Goal: Information Seeking & Learning: Understand process/instructions

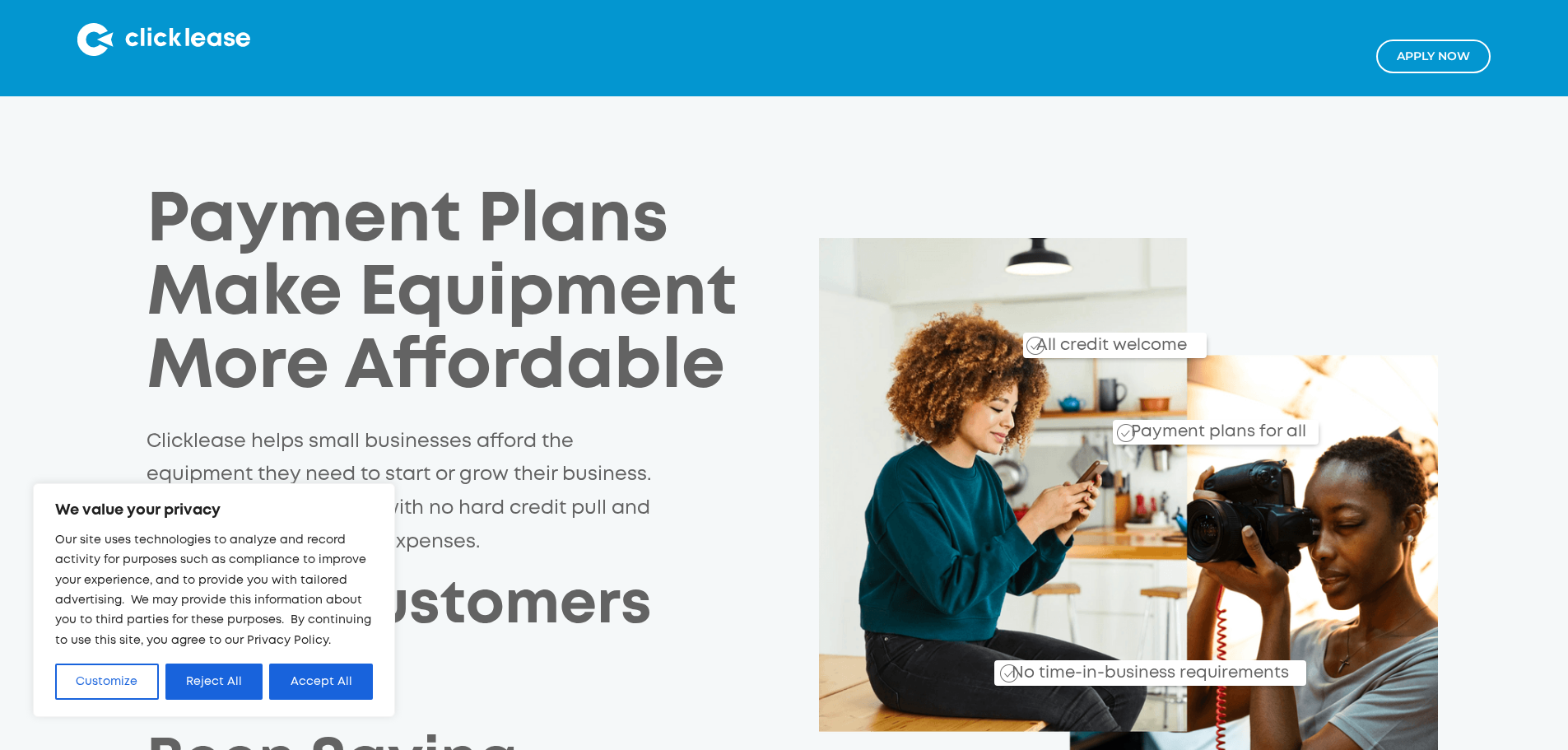
click at [1445, 211] on div "Payment Plans Make Equipment More Affordable Clicklease helps small businesses …" at bounding box center [784, 543] width 1322 height 717
click at [126, 686] on button "Customize" at bounding box center [107, 681] width 103 height 37
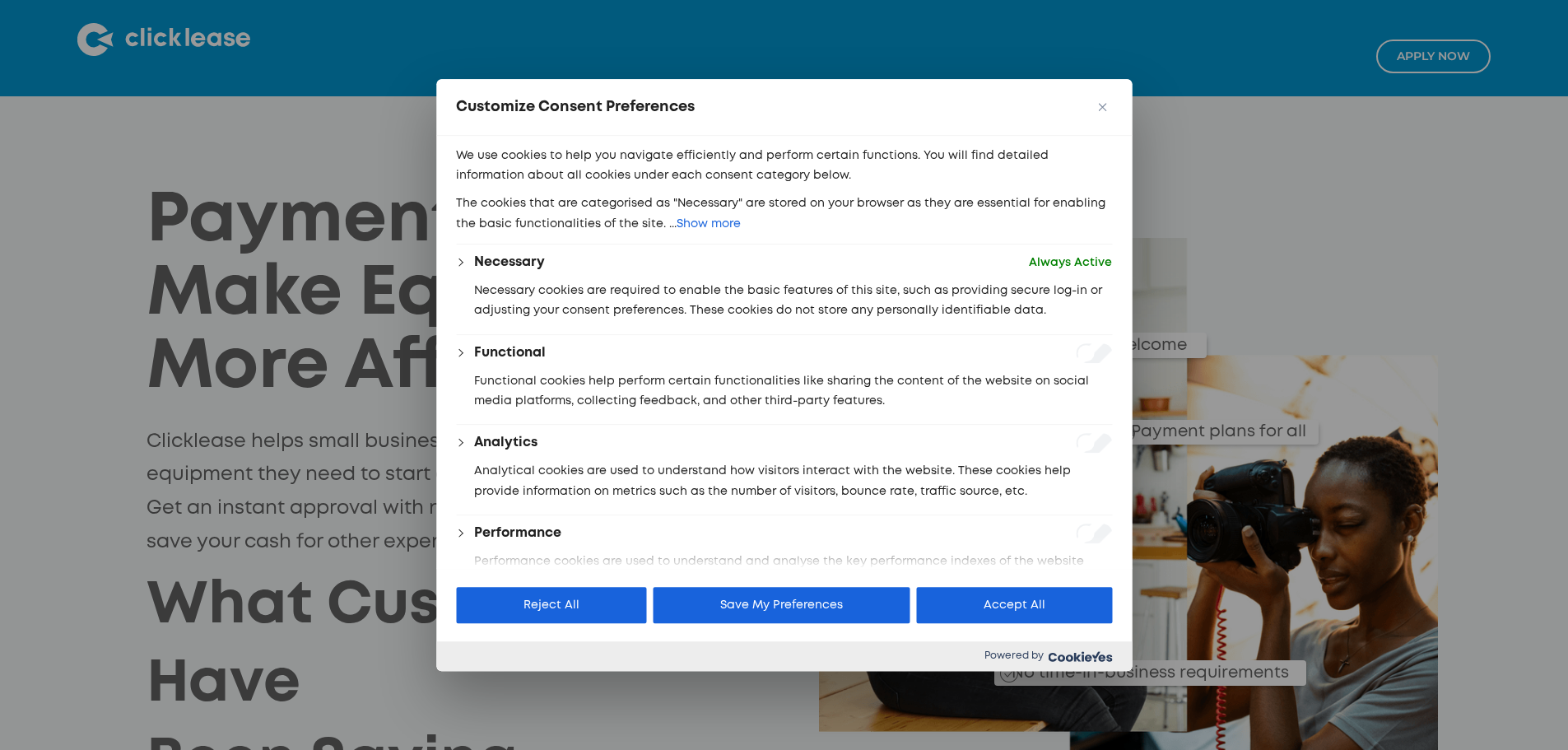
click at [1112, 105] on div "Customize Consent Preferences" at bounding box center [784, 108] width 695 height 57
click at [1106, 107] on img "Close" at bounding box center [1101, 107] width 8 height 8
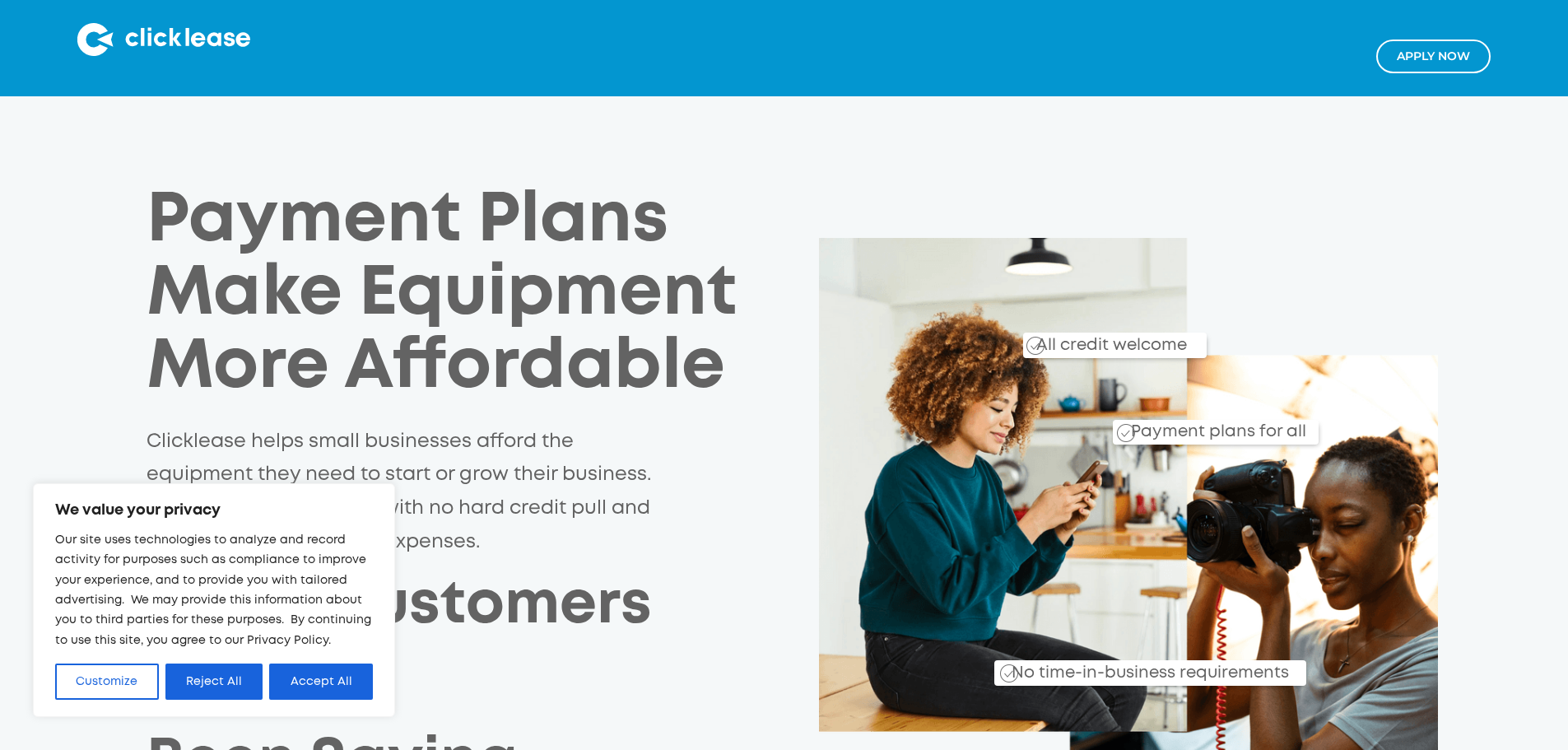
click at [272, 668] on button "Accept All" at bounding box center [321, 681] width 103 height 37
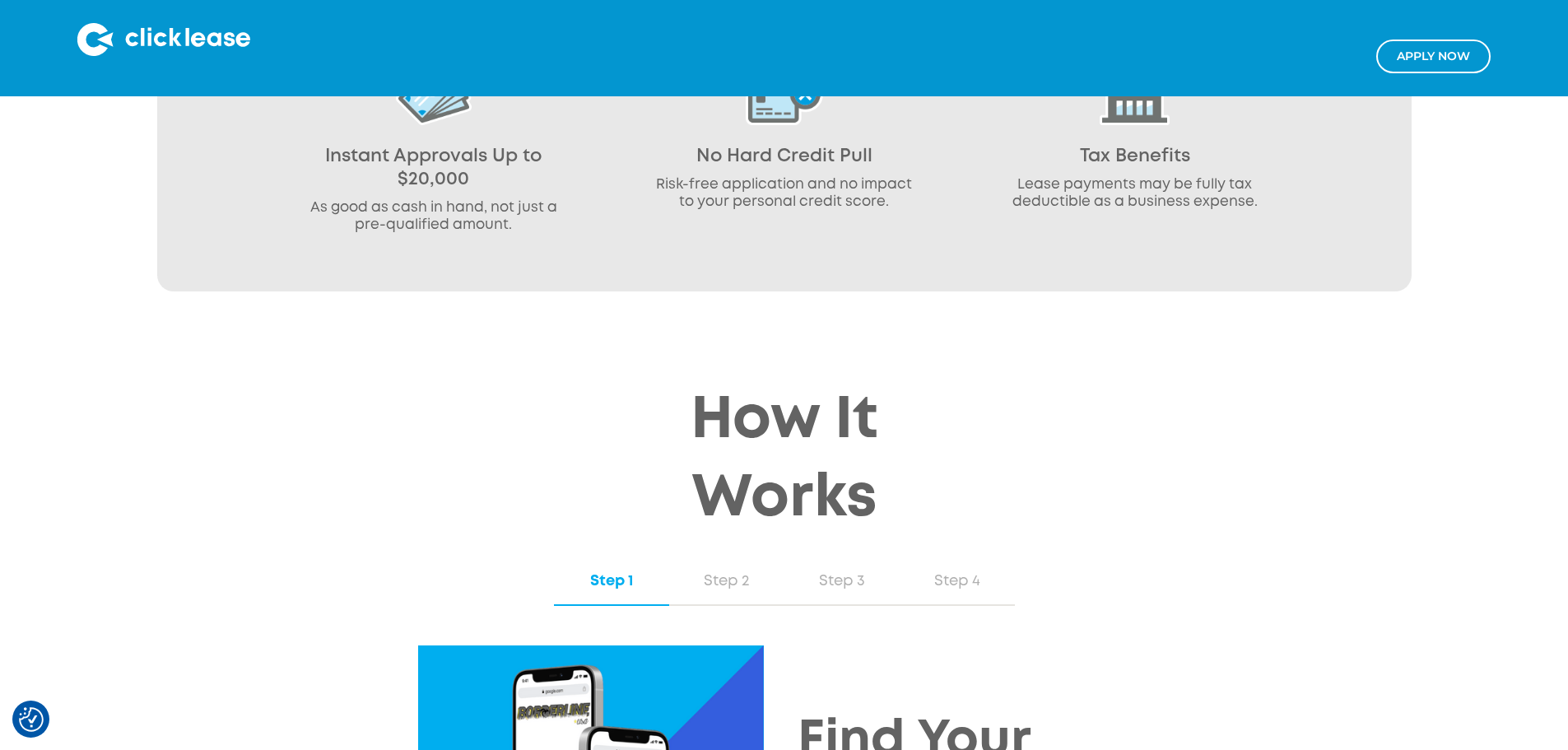
scroll to position [1400, 0]
click at [725, 557] on link "Step 2" at bounding box center [727, 581] width 115 height 48
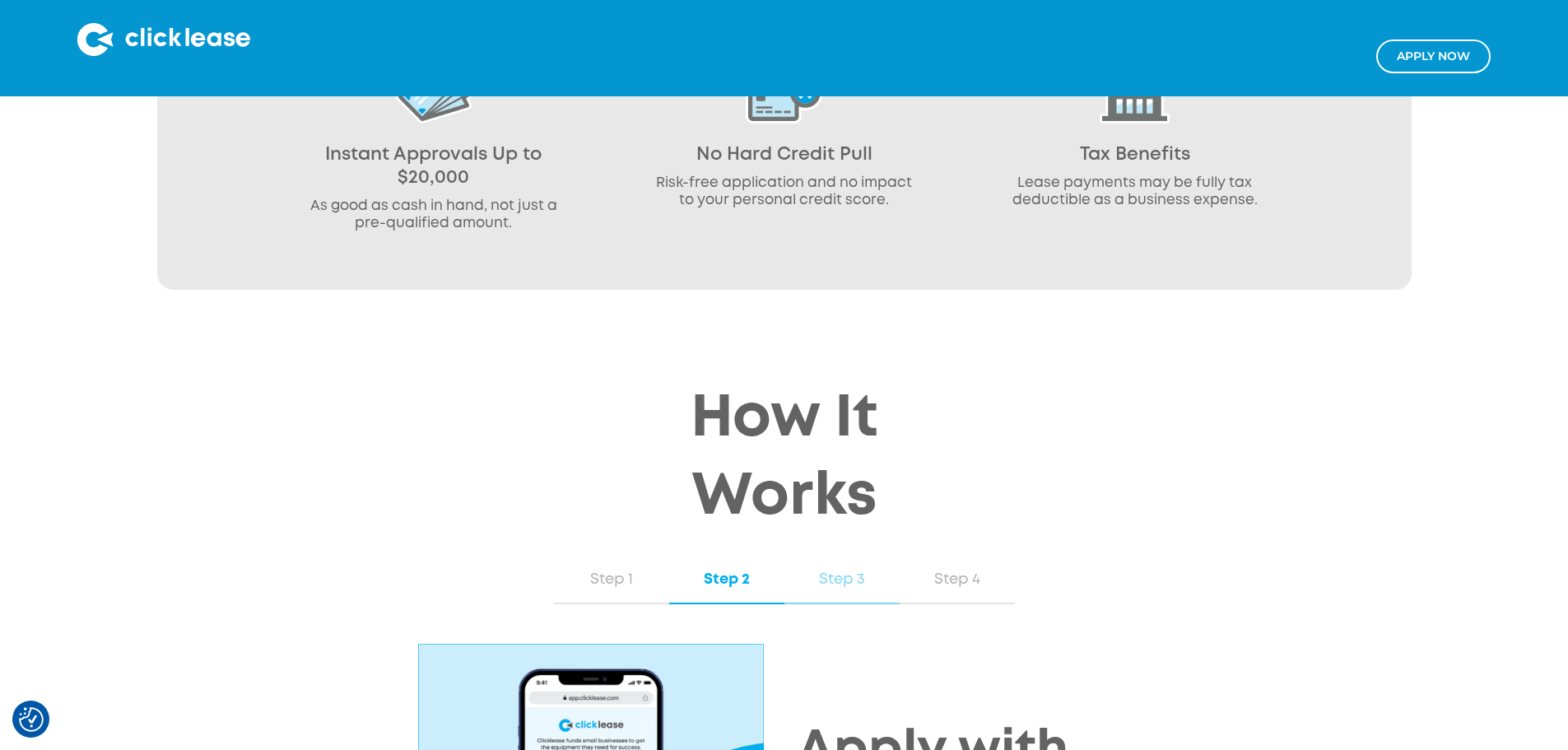
click at [865, 569] on div "Step 3" at bounding box center [841, 580] width 82 height 21
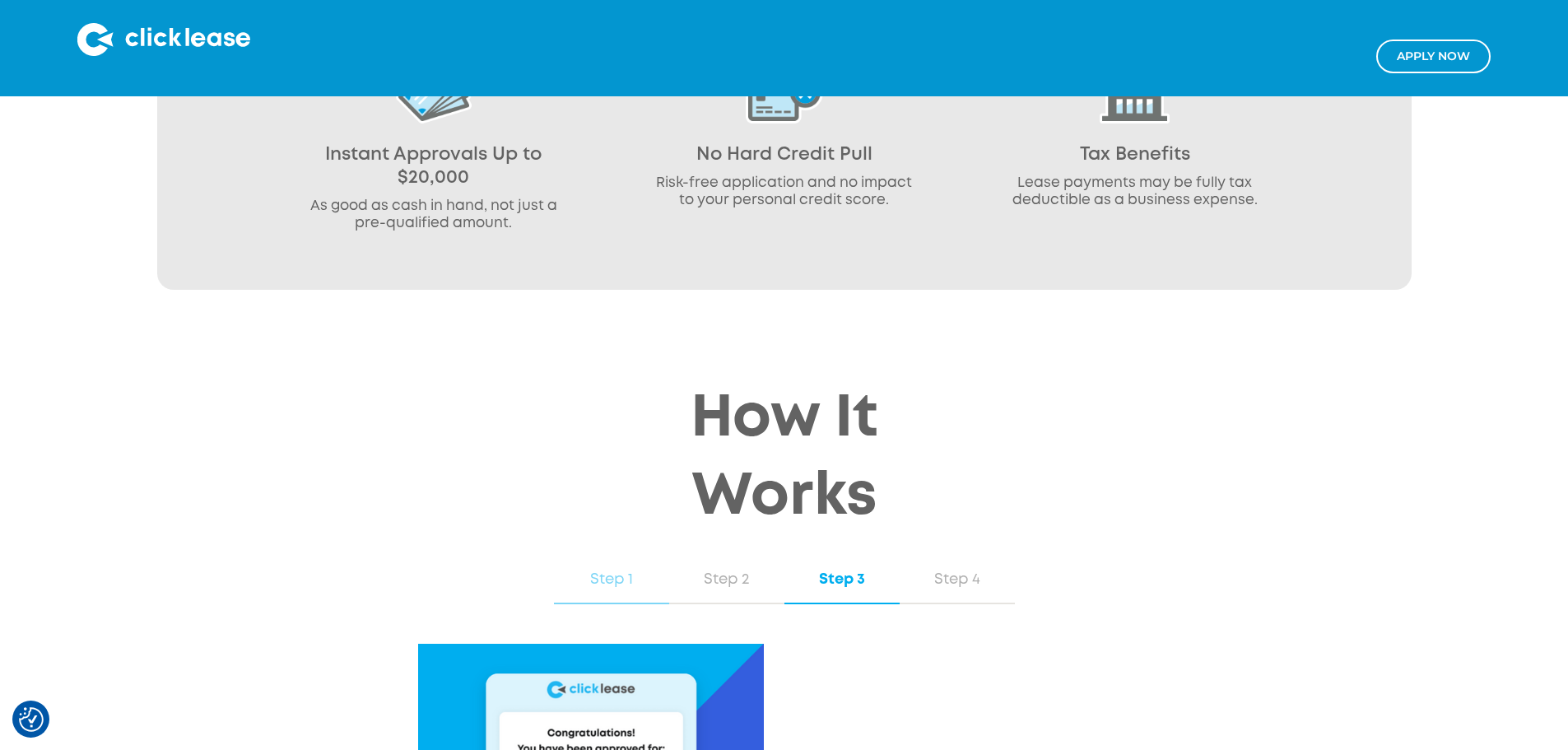
click at [617, 569] on div "Step 1" at bounding box center [612, 580] width 82 height 21
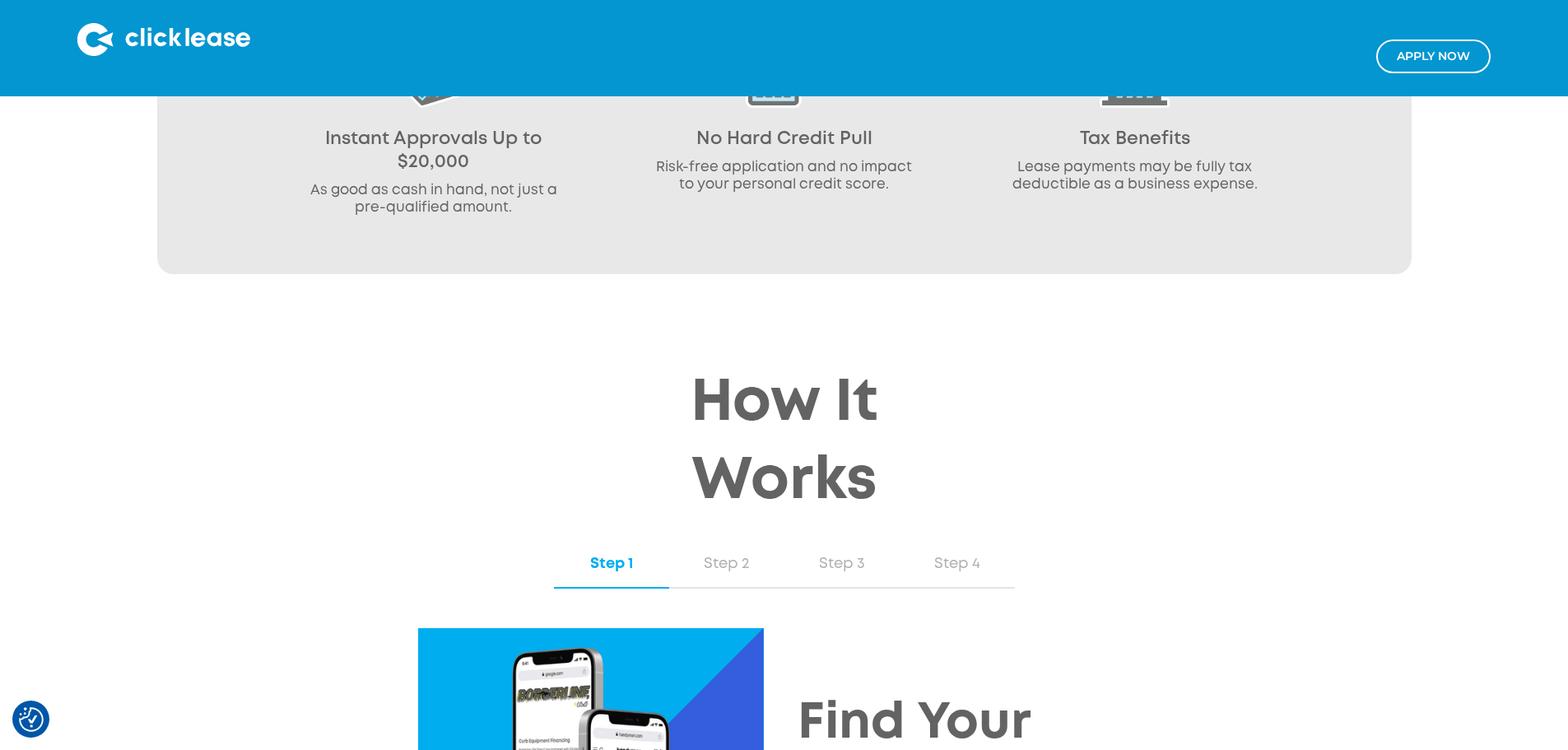
scroll to position [1564, 0]
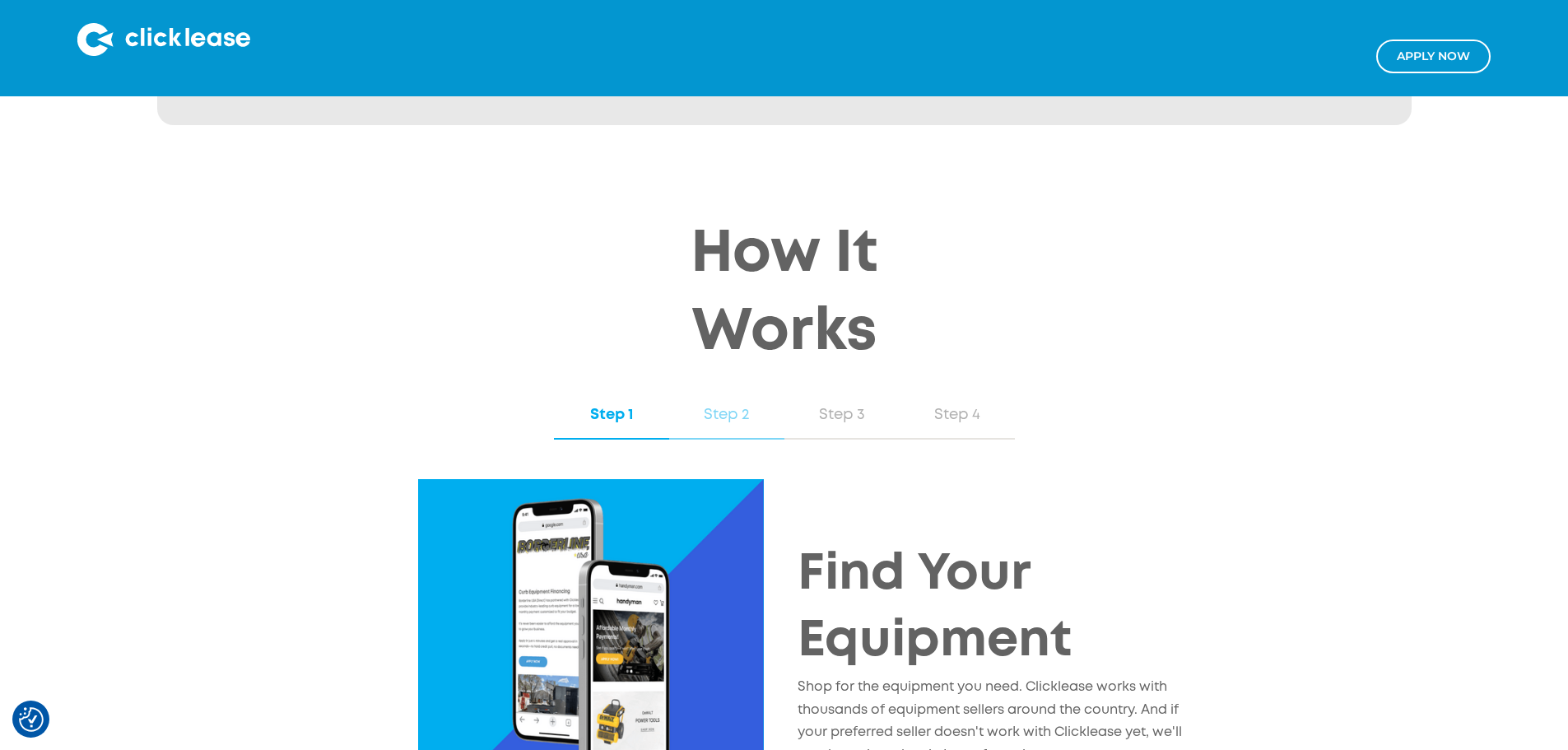
click at [728, 404] on div "Step 2" at bounding box center [727, 415] width 82 height 21
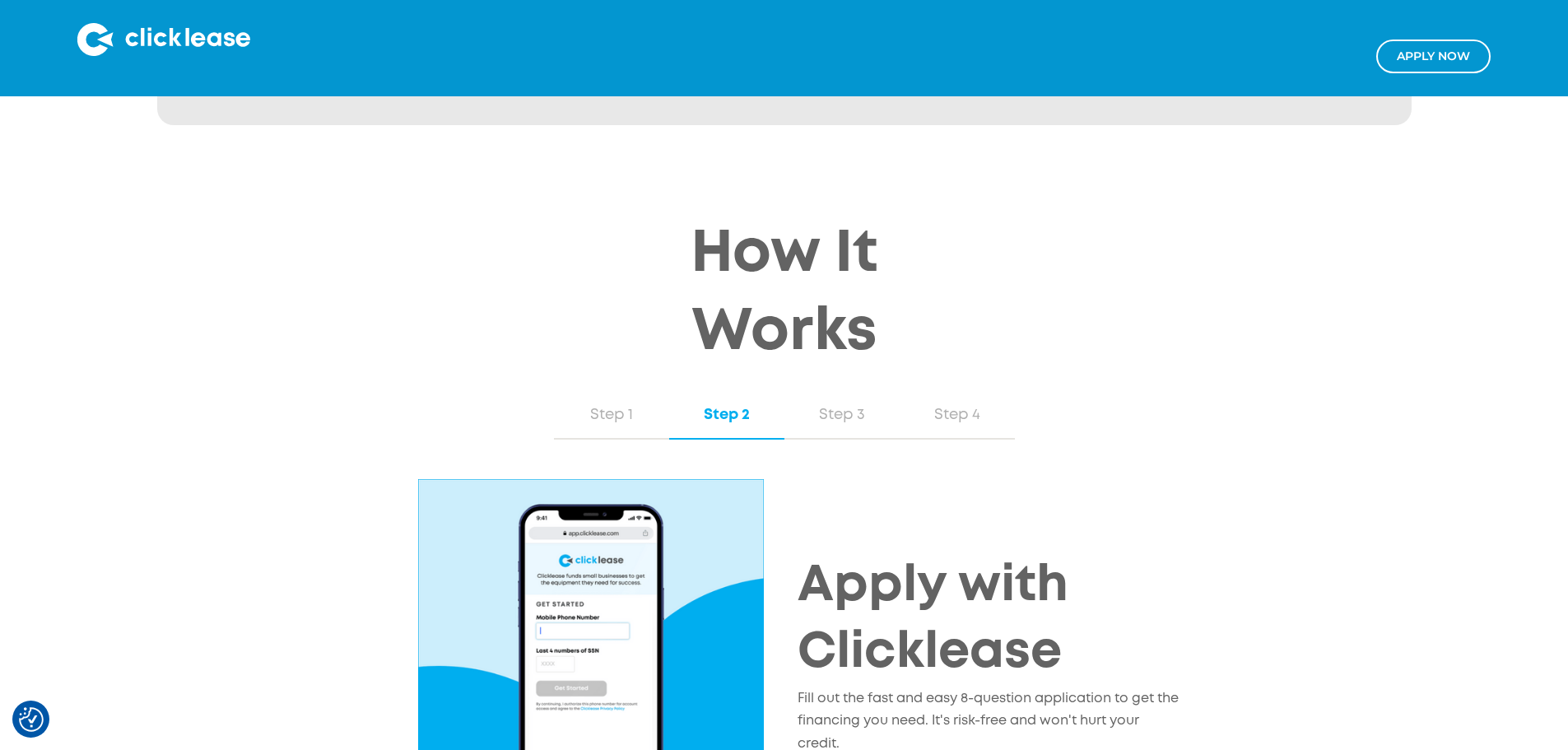
click at [1154, 554] on h2 "Apply with Clicklease" at bounding box center [990, 621] width 386 height 134
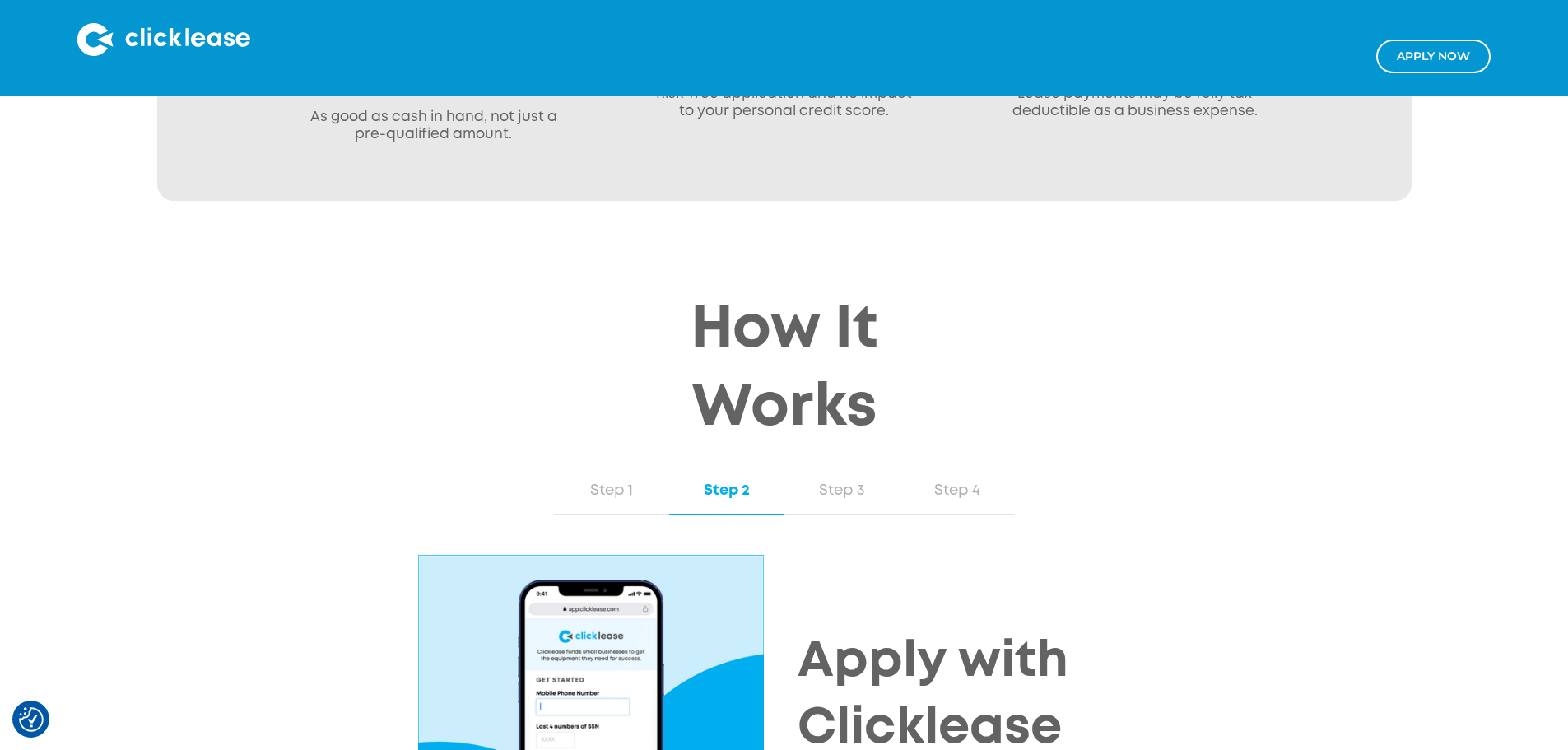
scroll to position [1400, 0]
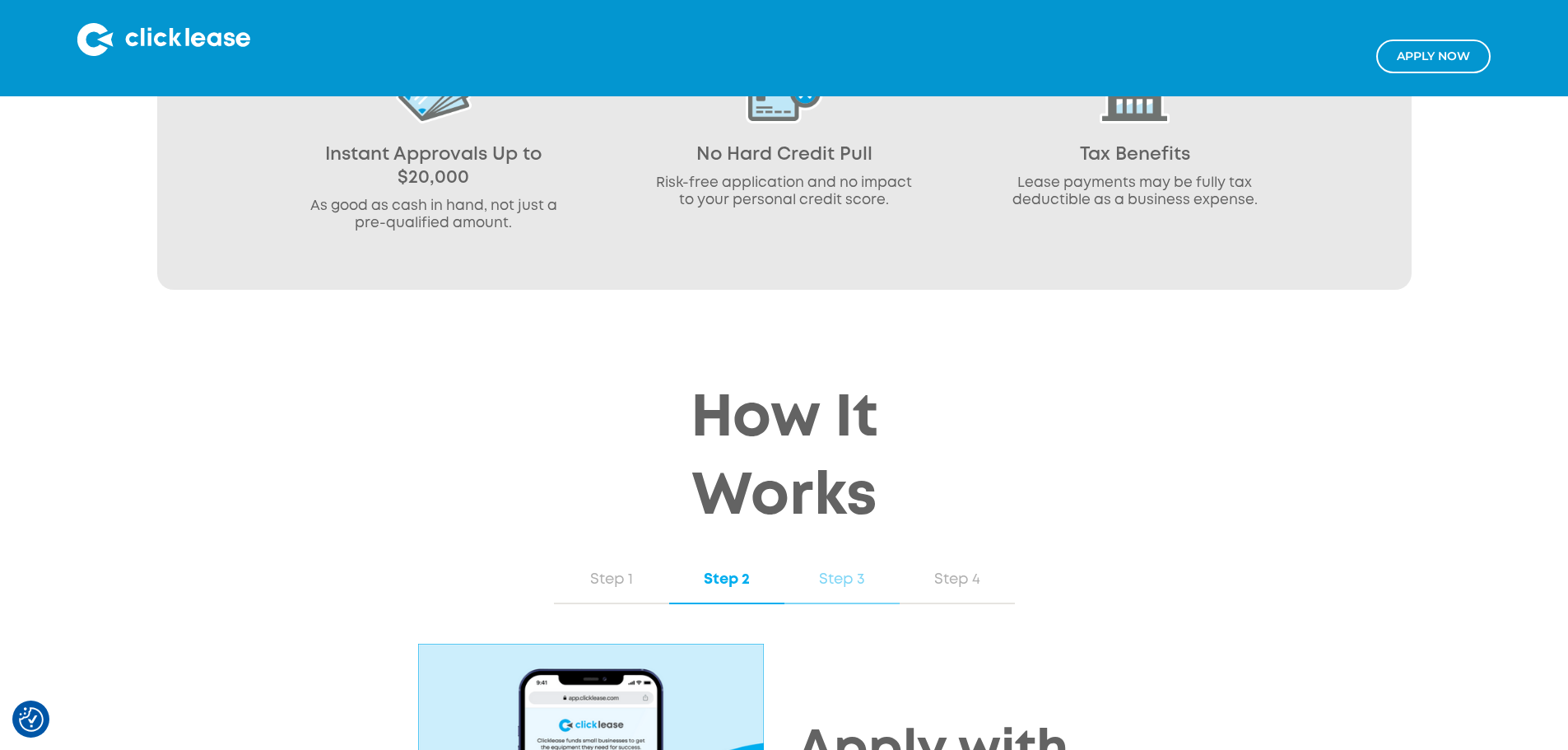
click at [841, 569] on div "Step 3" at bounding box center [841, 580] width 82 height 21
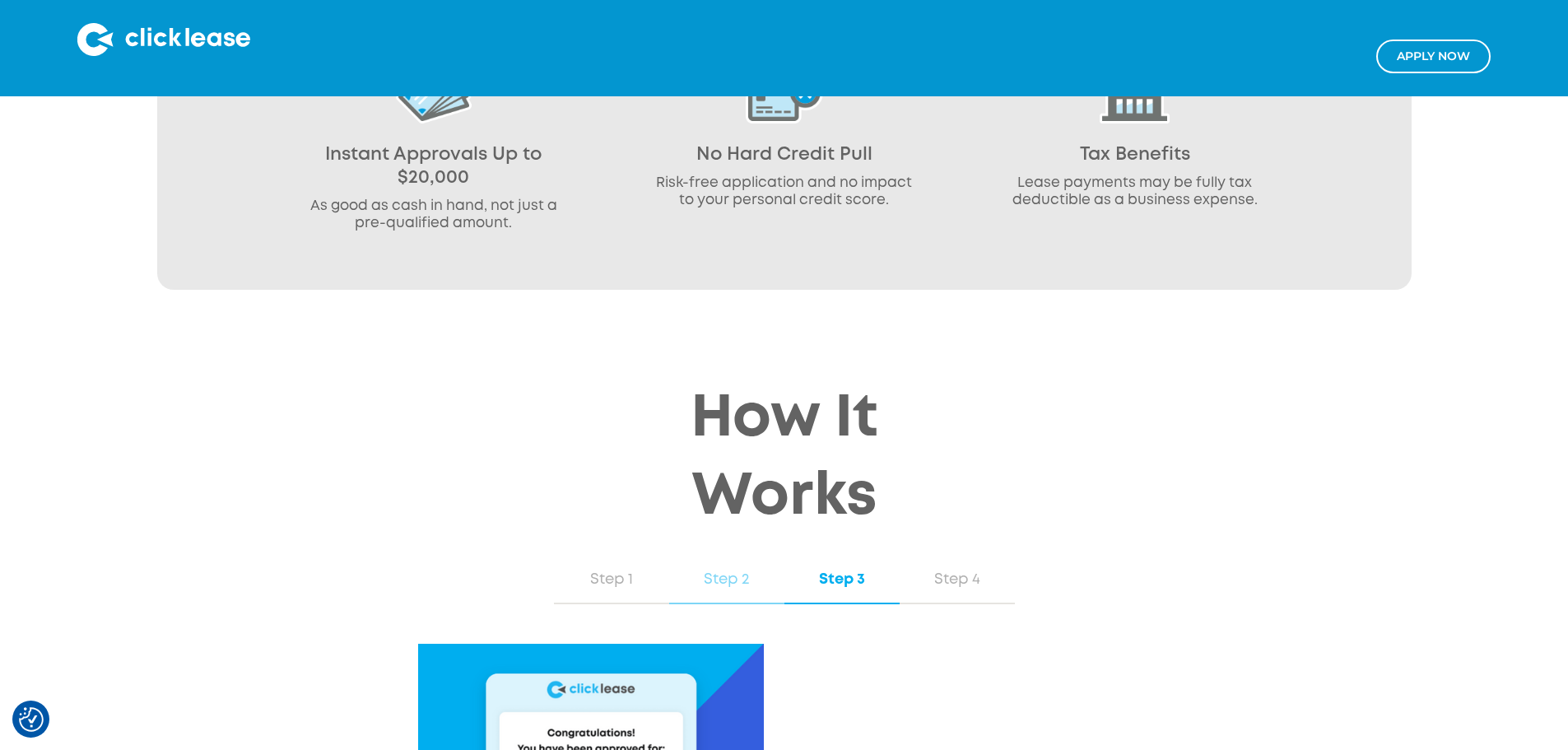
click at [744, 569] on div "Step 2" at bounding box center [727, 580] width 82 height 21
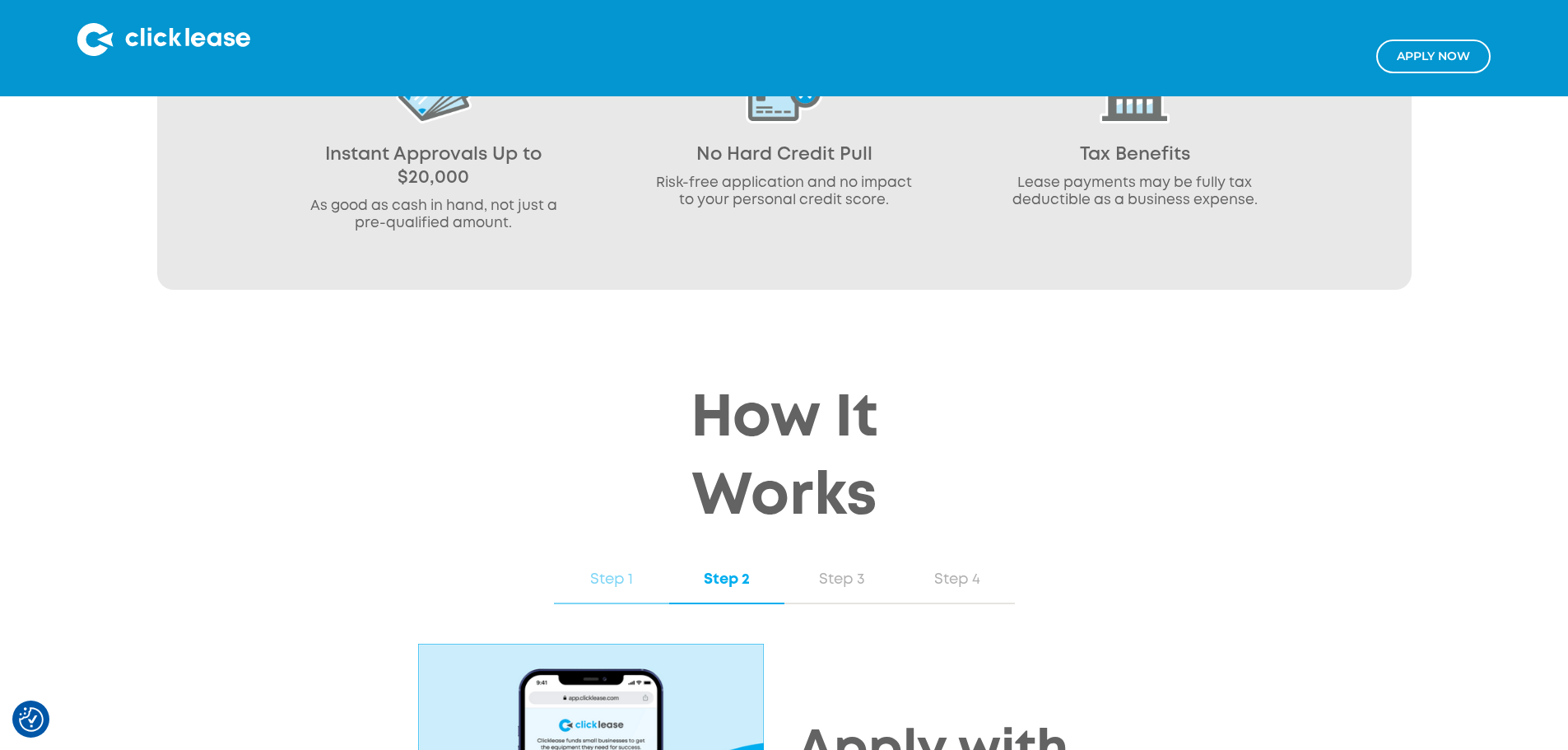
click at [608, 569] on div "Step 1" at bounding box center [612, 580] width 82 height 21
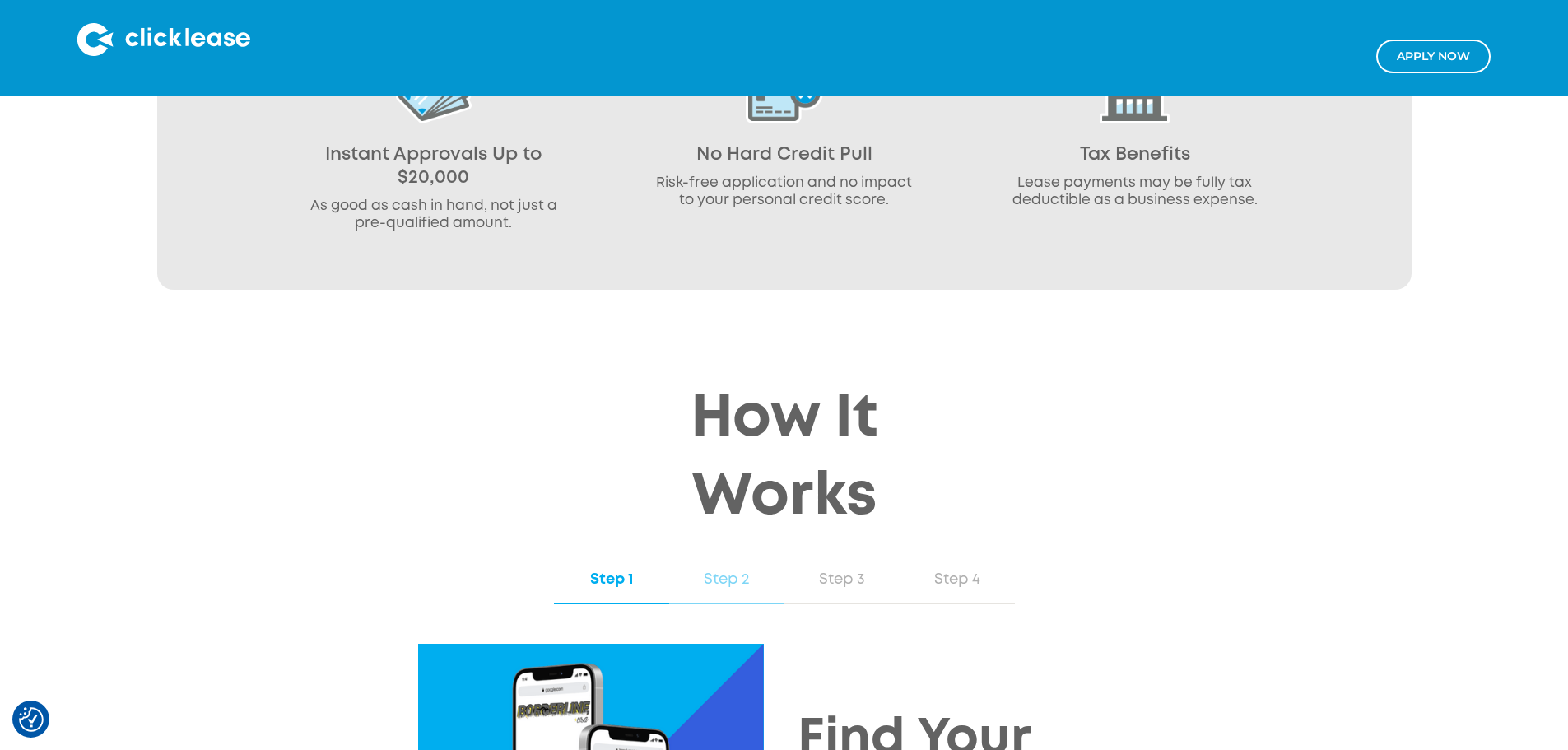
click at [710, 569] on div "Step 2" at bounding box center [727, 580] width 82 height 21
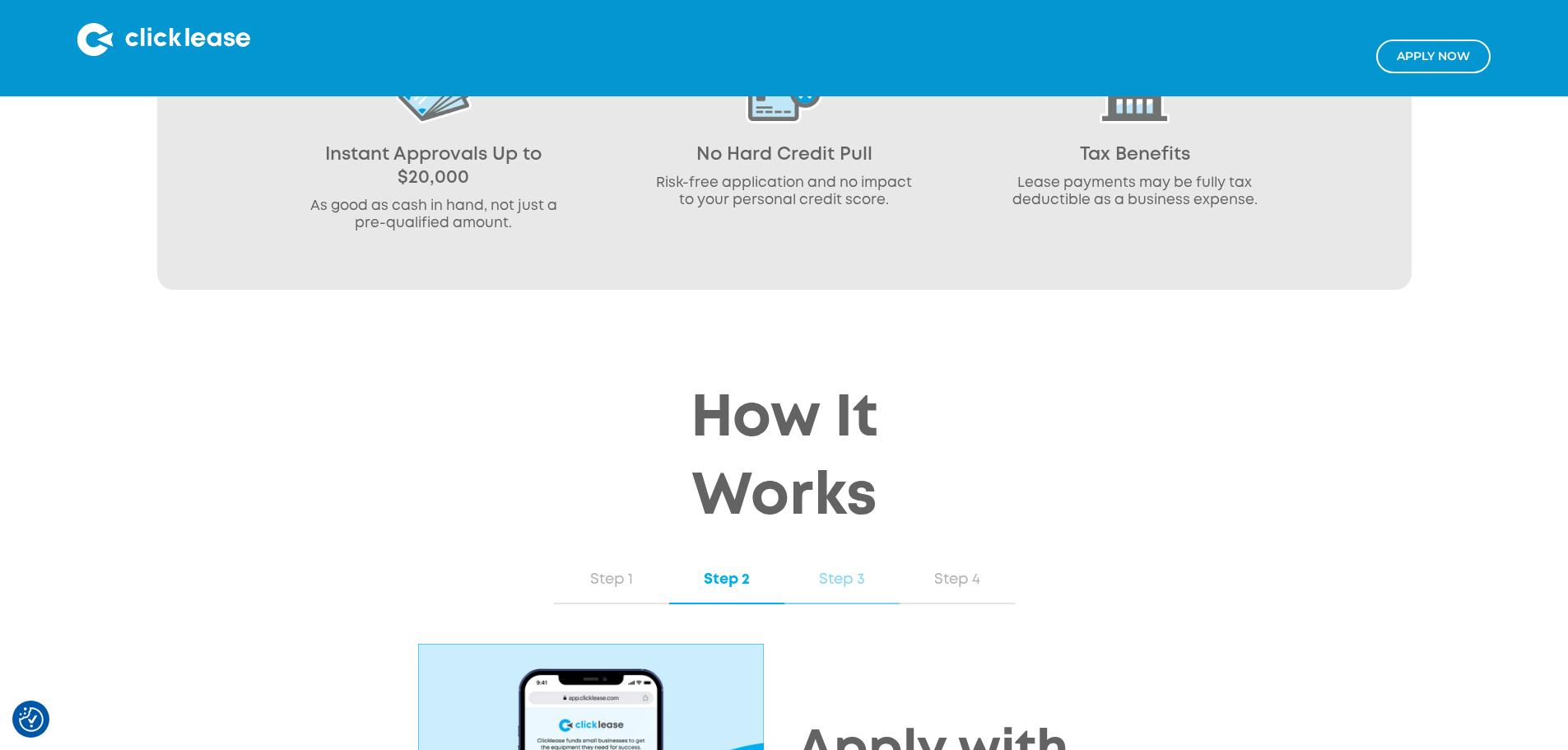
click at [845, 569] on div "Step 3" at bounding box center [841, 580] width 82 height 21
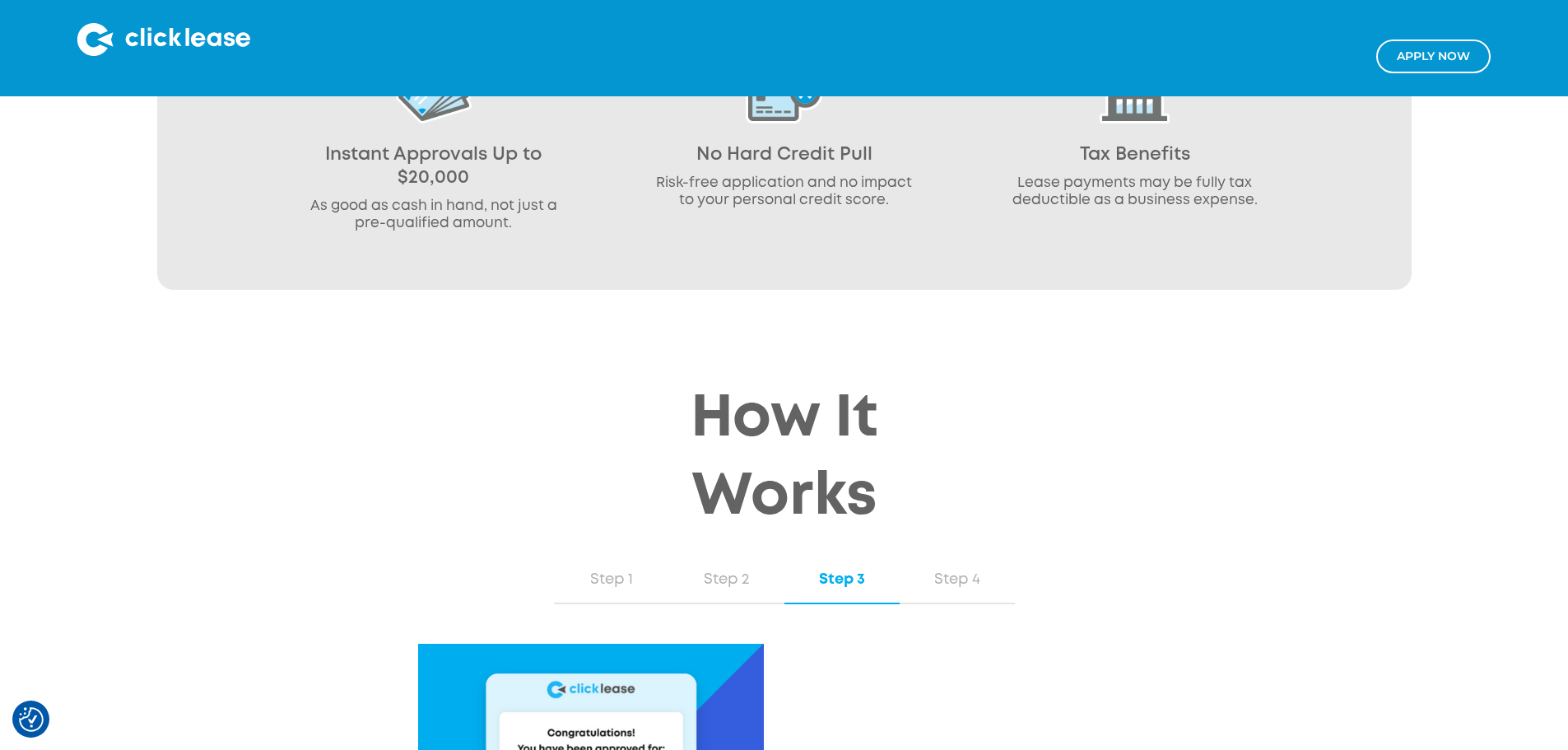
click at [1150, 380] on div "How It Works Step 1 Step 2 Step 3 Step 4 Find Your Equipment Shop for the equip…" at bounding box center [784, 702] width 1012 height 643
click at [966, 380] on div "How It Works Step 1 Step 2 Step 3 Step 4 Find Your Equipment Shop for the equip…" at bounding box center [784, 702] width 1012 height 643
click at [955, 557] on link "Step 4" at bounding box center [956, 581] width 115 height 48
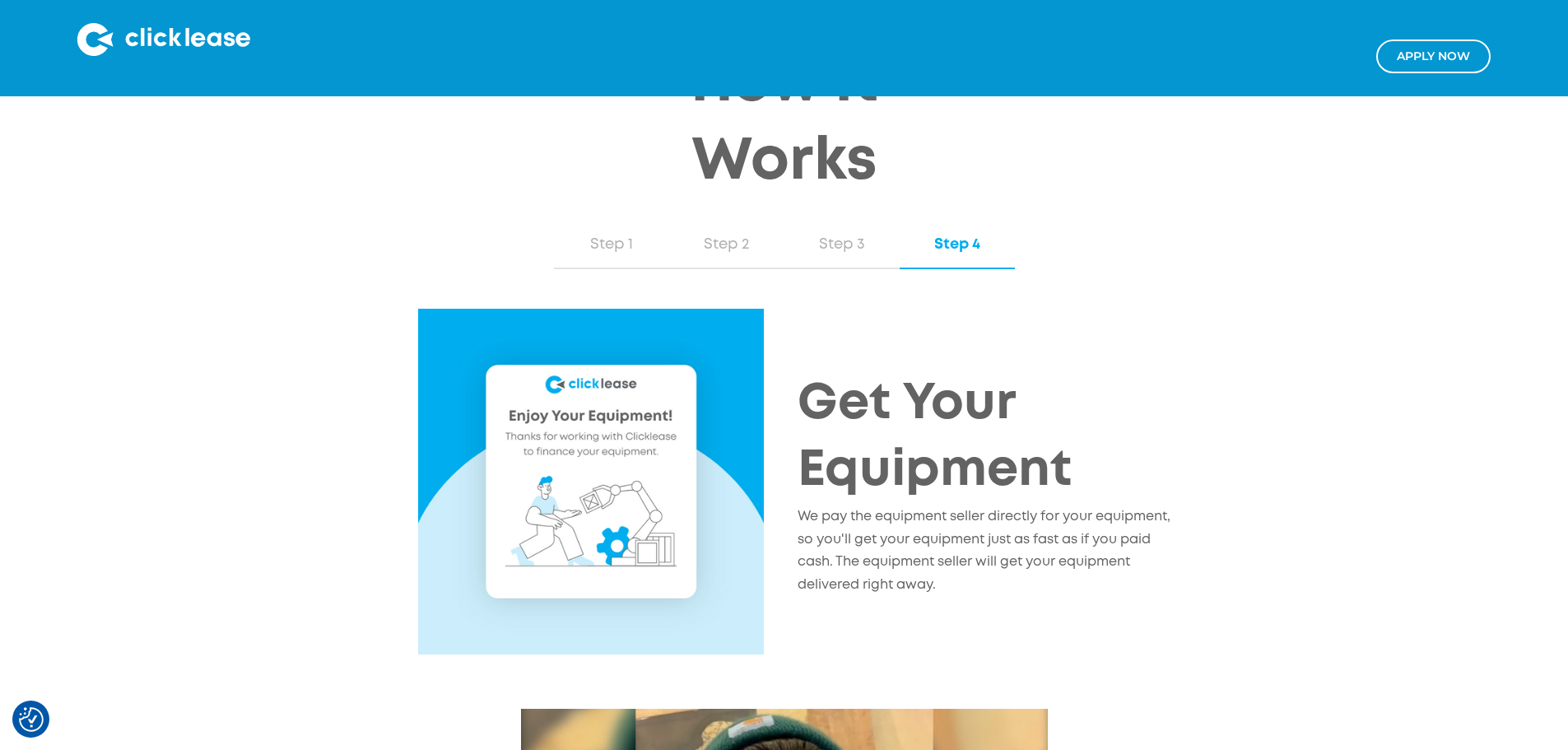
scroll to position [1729, 0]
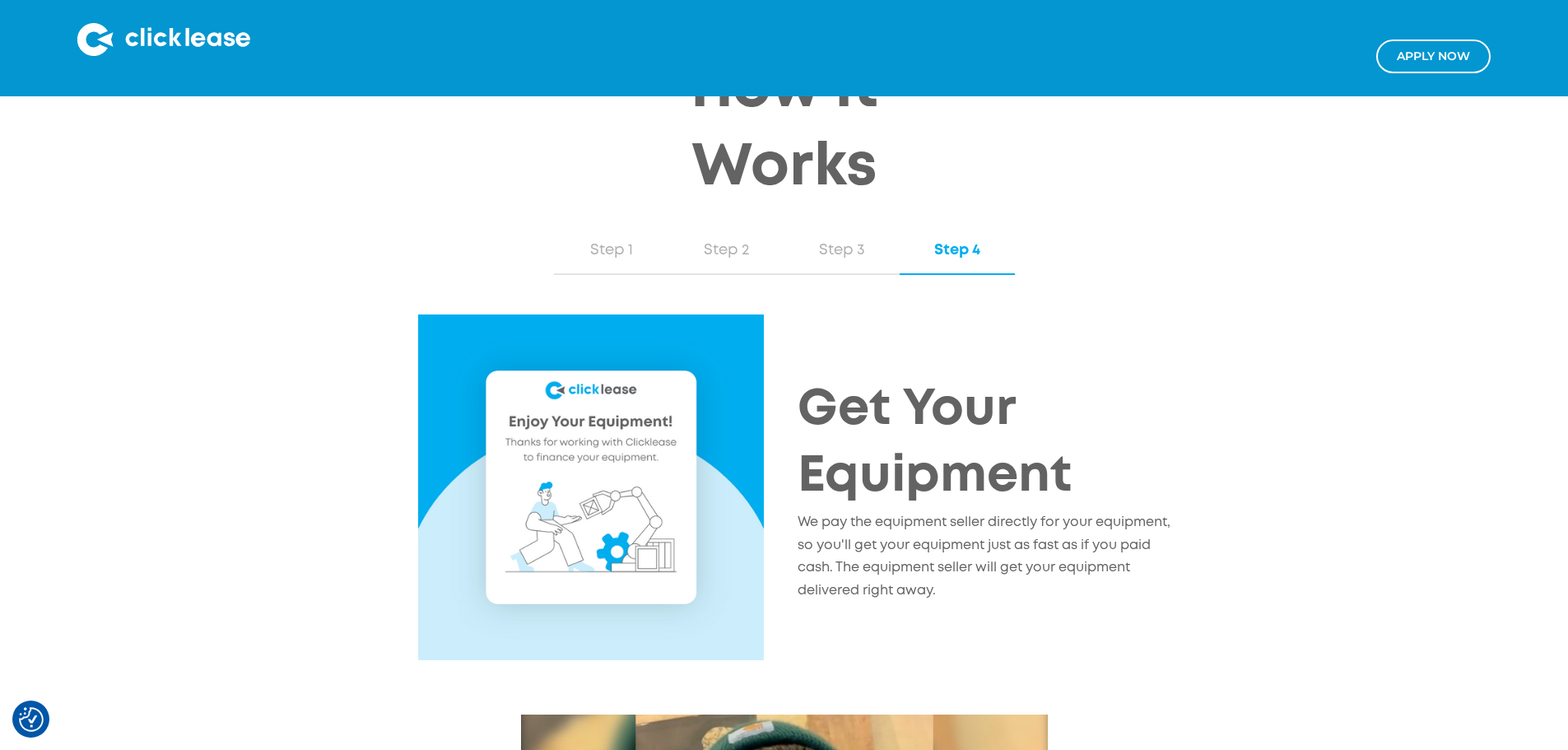
click at [987, 511] on p "We pay the equipment seller directly for your equipment, so you'll get your equ…" at bounding box center [990, 557] width 386 height 92
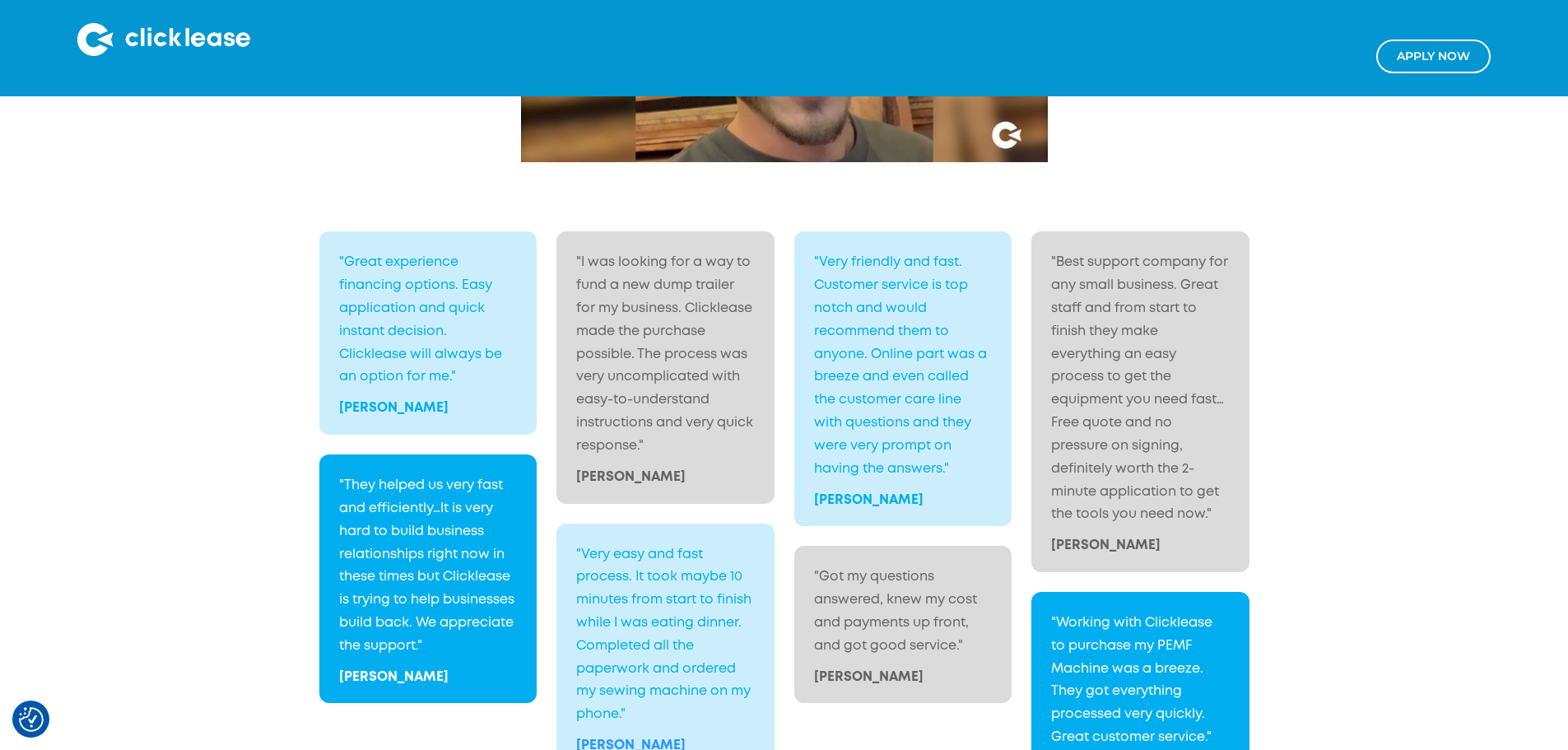
scroll to position [2718, 0]
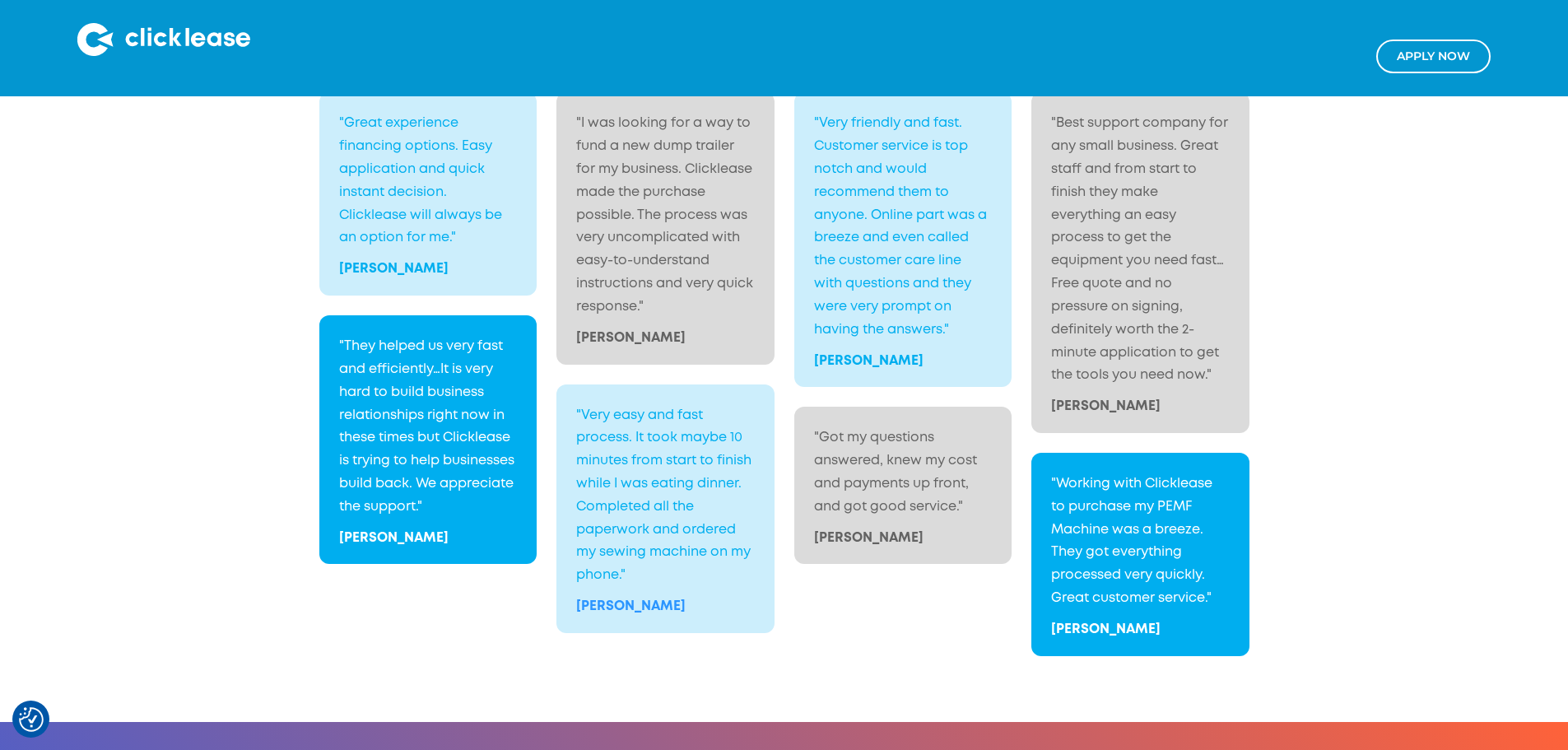
click at [857, 518] on div ""Great experience financing options. Easy application and quick instant decisio…" at bounding box center [784, 396] width 1568 height 648
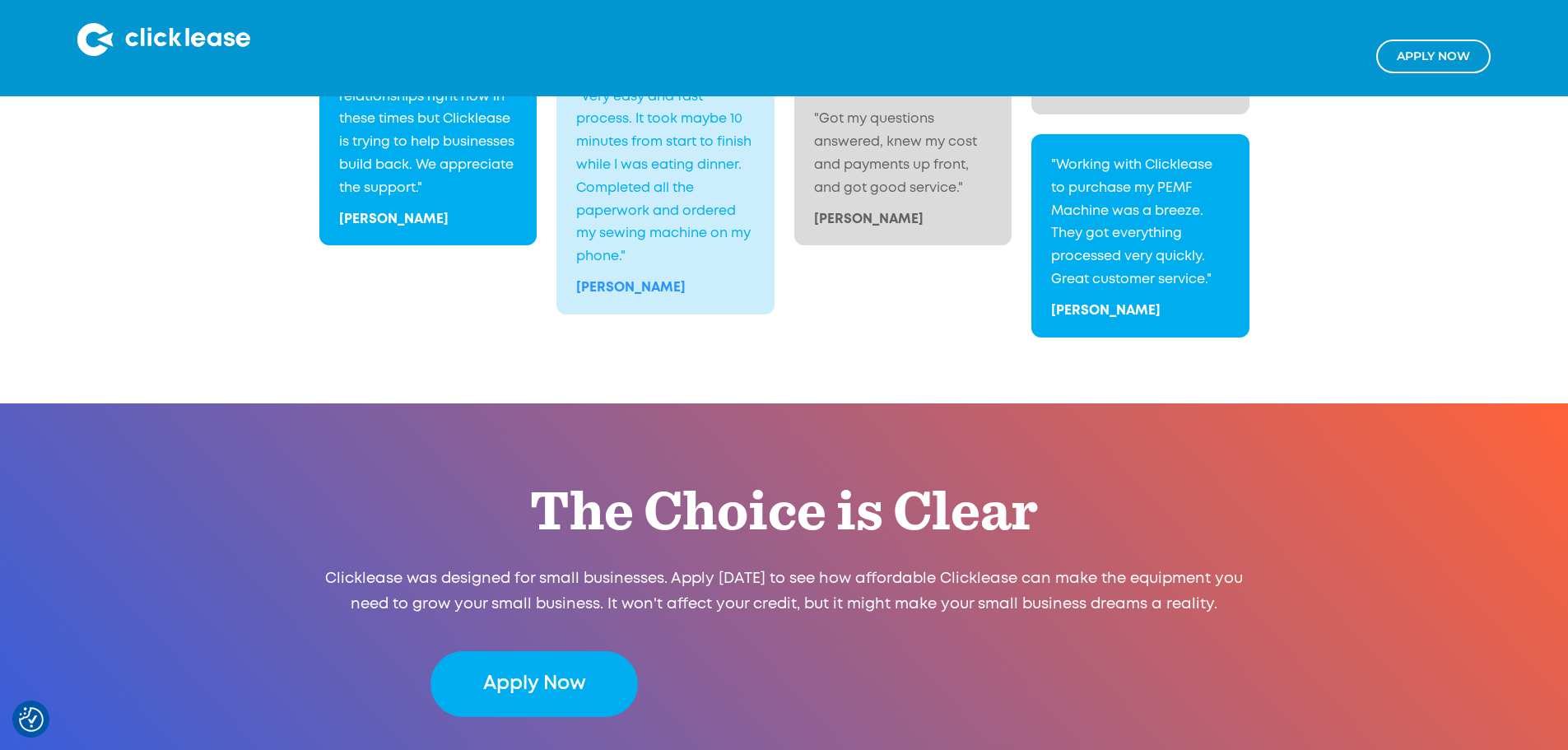
scroll to position [3294, 0]
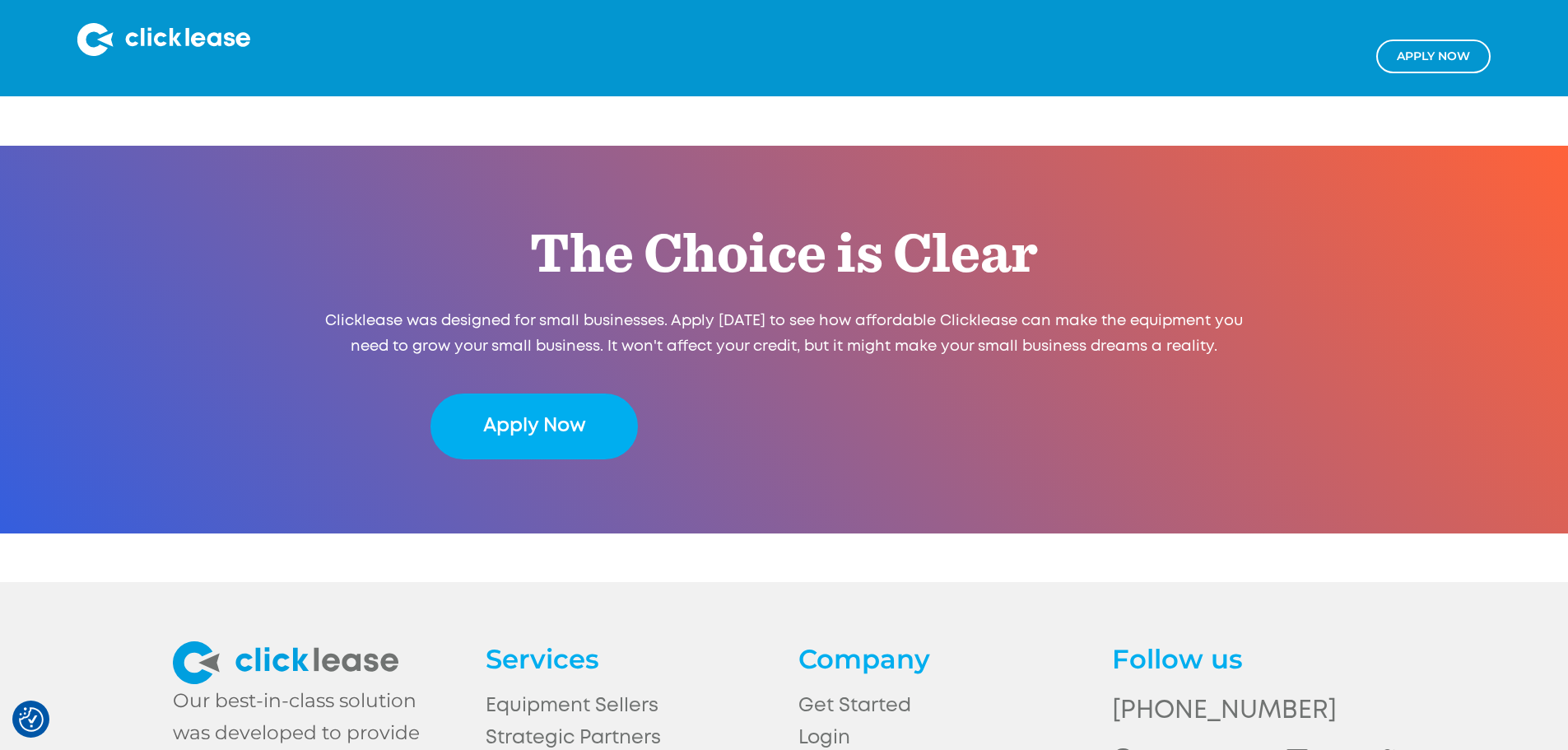
click at [1134, 748] on img at bounding box center [1123, 759] width 22 height 22
click at [1128, 748] on img at bounding box center [1123, 759] width 22 height 22
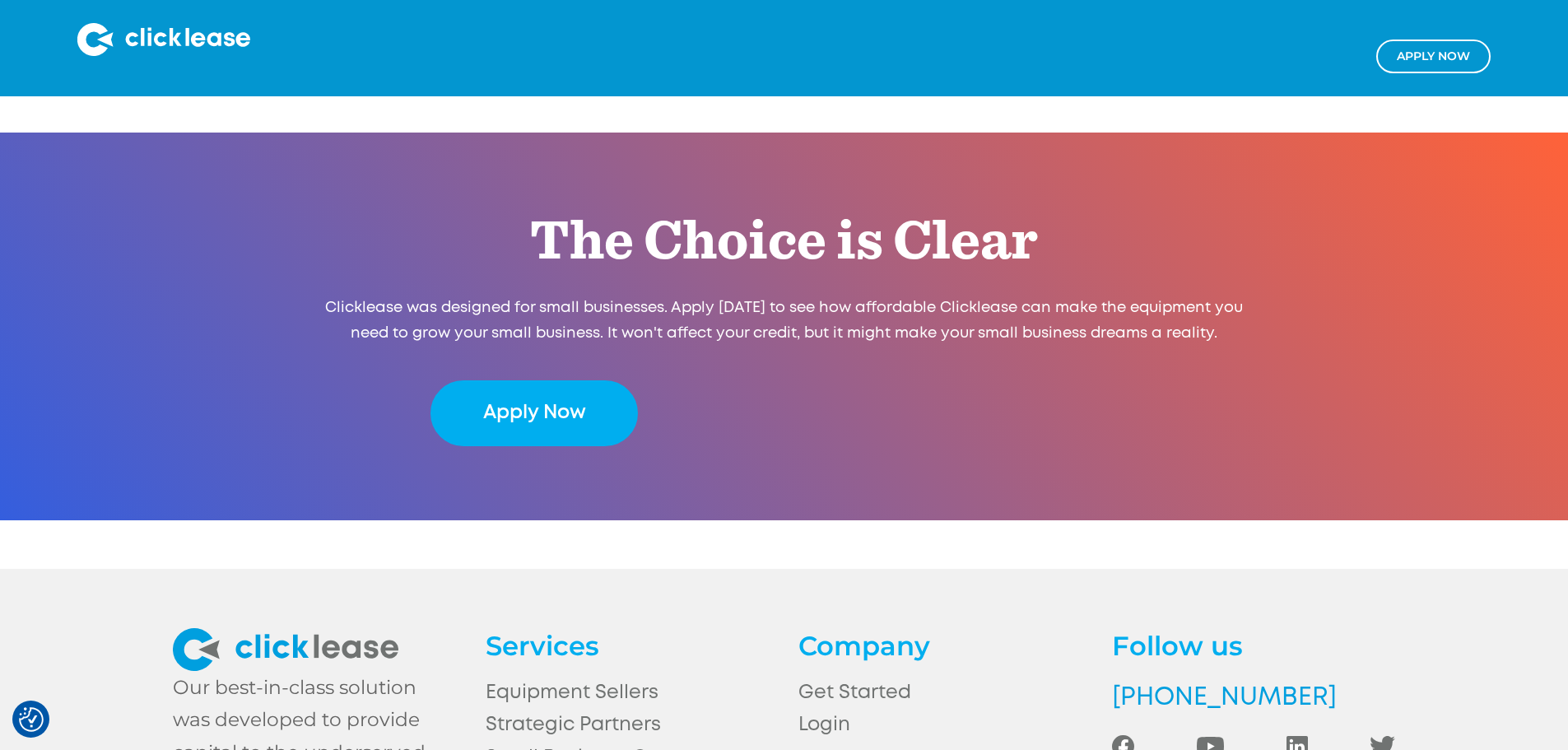
scroll to position [3310, 0]
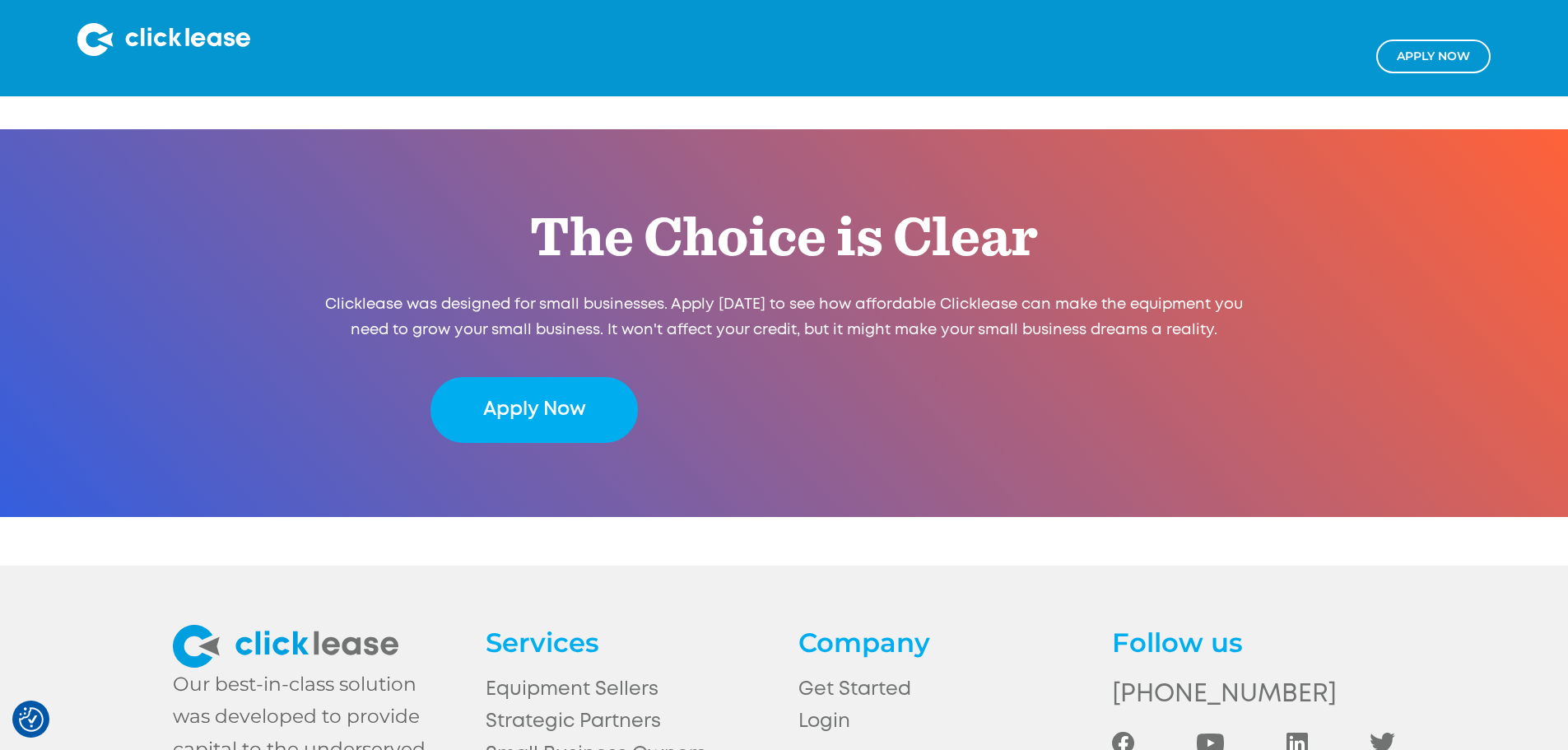
click at [821, 624] on div "Our best-in-class solution was developed to provide capital to the underserved …" at bounding box center [784, 710] width 1568 height 289
click at [628, 673] on link "Equipment Sellers" at bounding box center [627, 689] width 283 height 32
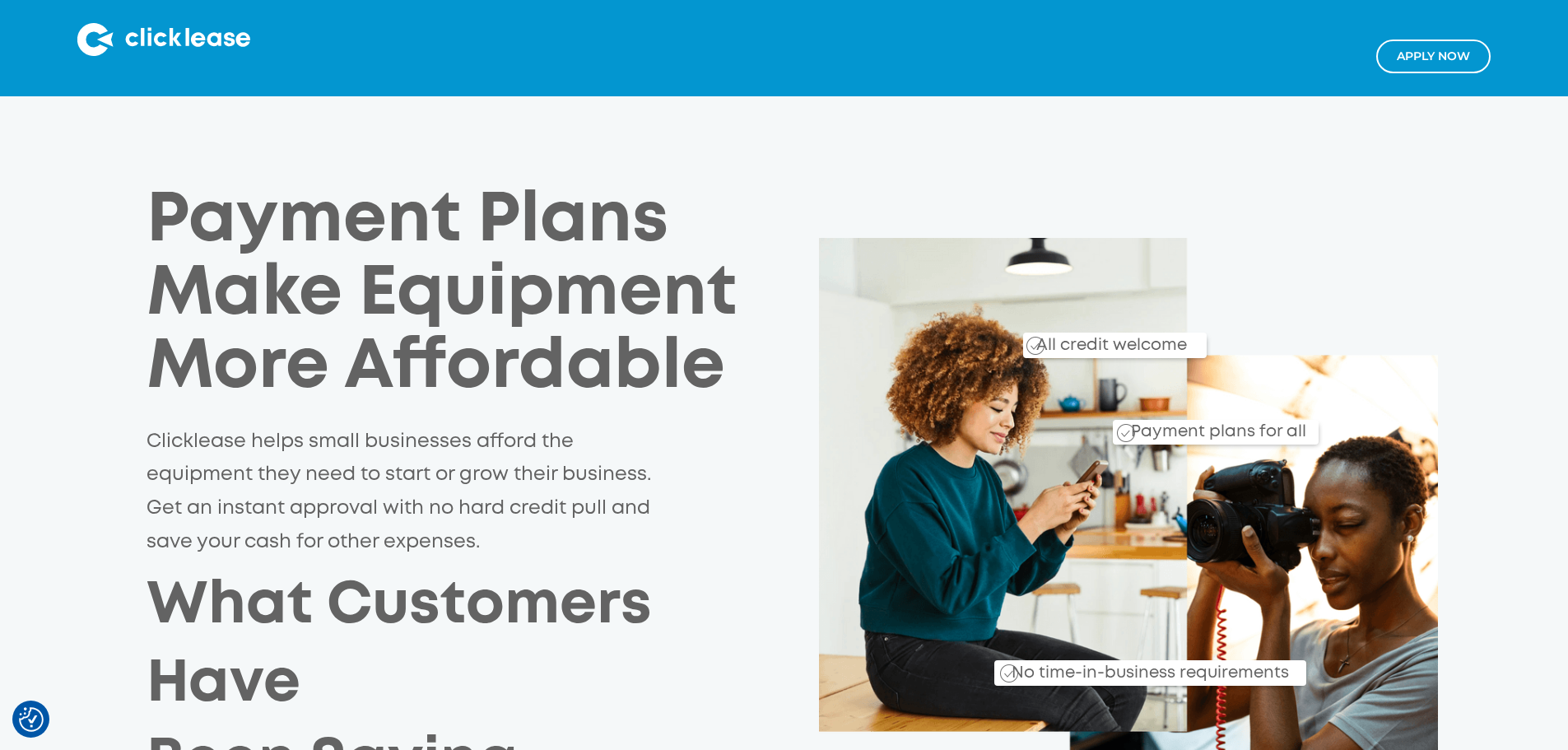
scroll to position [3289, 0]
